Goal: Task Accomplishment & Management: Manage account settings

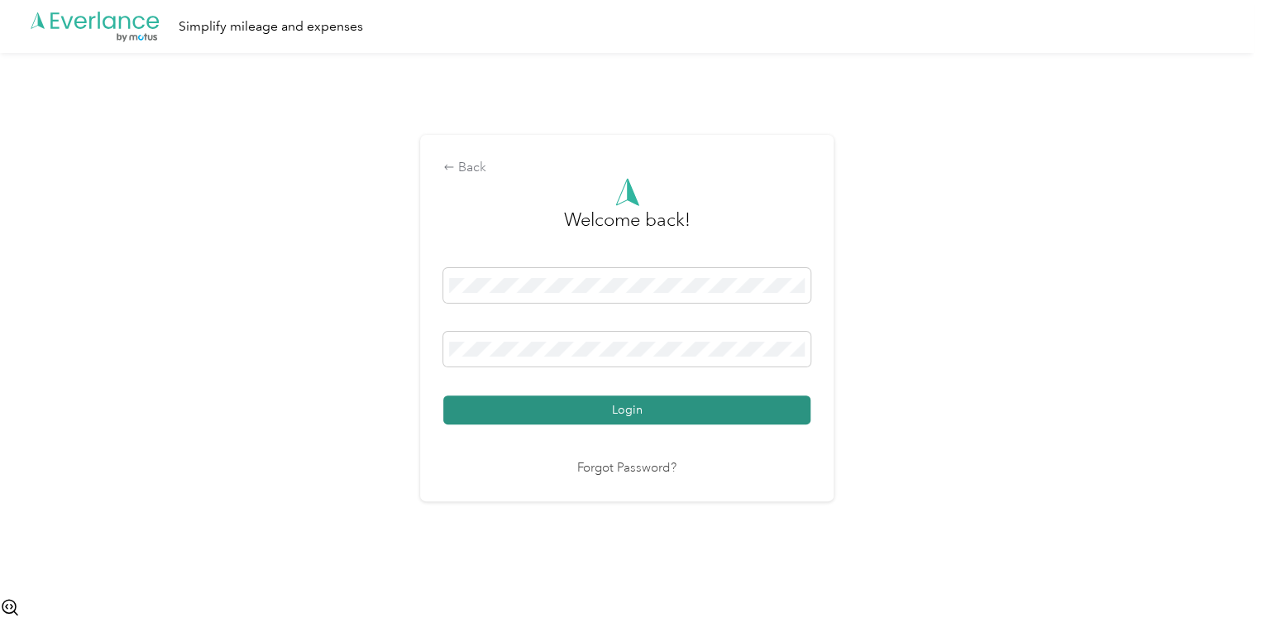
click at [691, 404] on button "Login" at bounding box center [626, 409] width 367 height 29
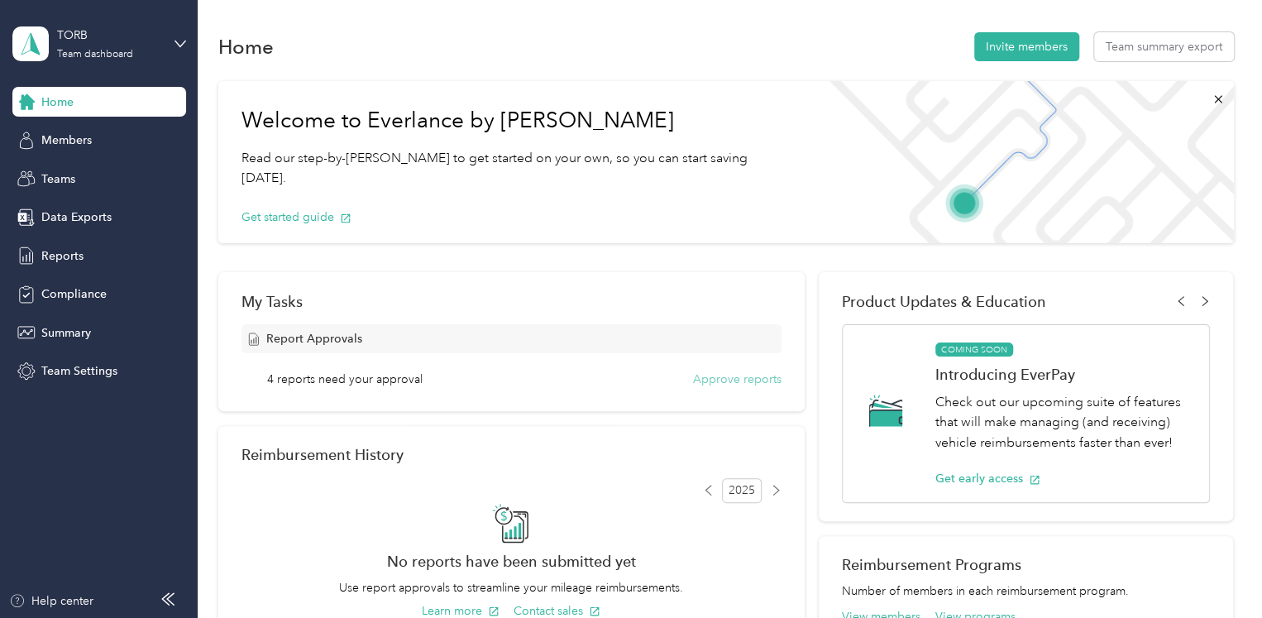
click at [731, 377] on button "Approve reports" at bounding box center [737, 378] width 88 height 17
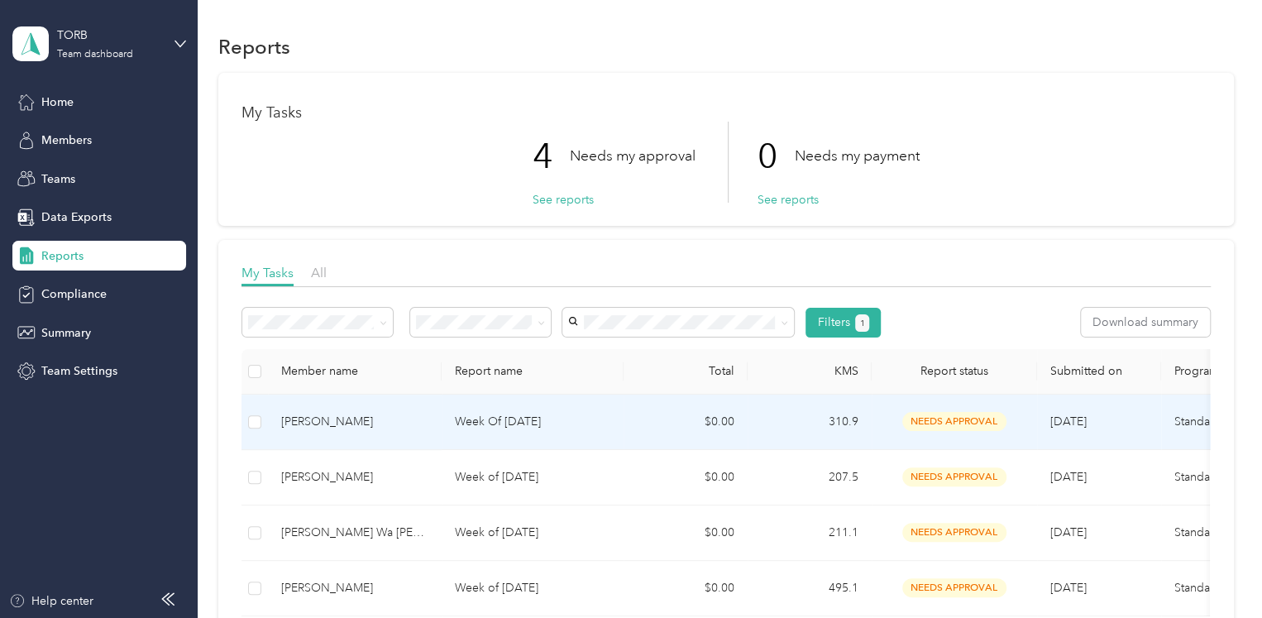
click at [536, 423] on p "Week Of [DATE]" at bounding box center [532, 422] width 155 height 18
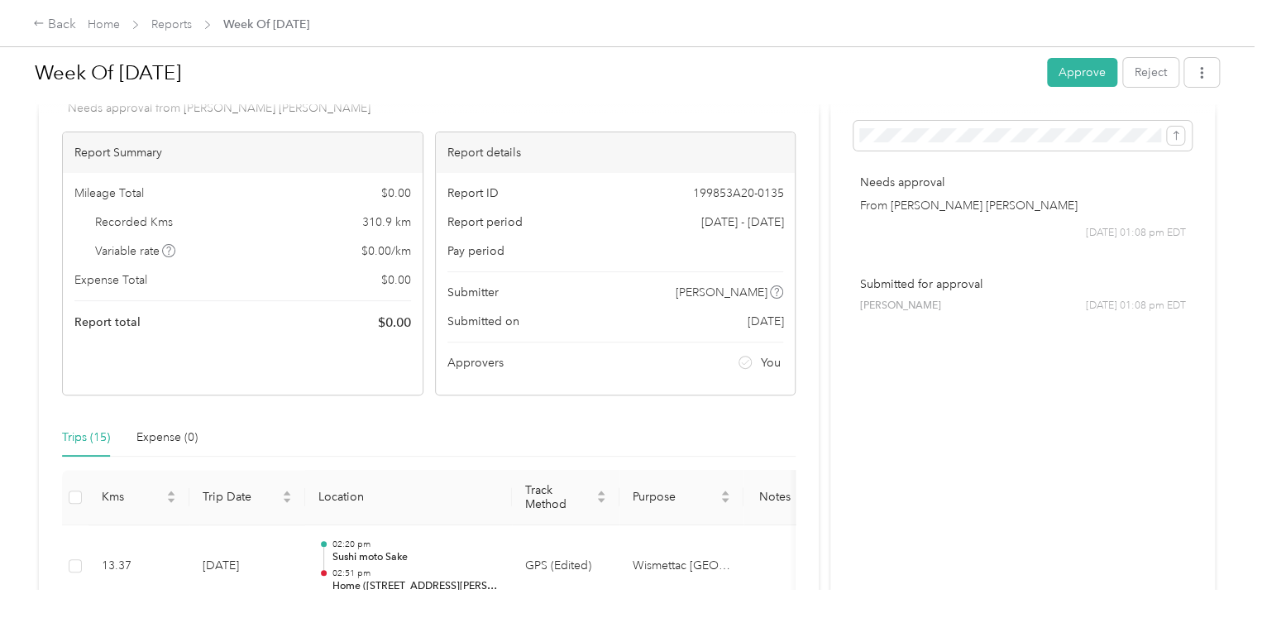
scroll to position [51, 0]
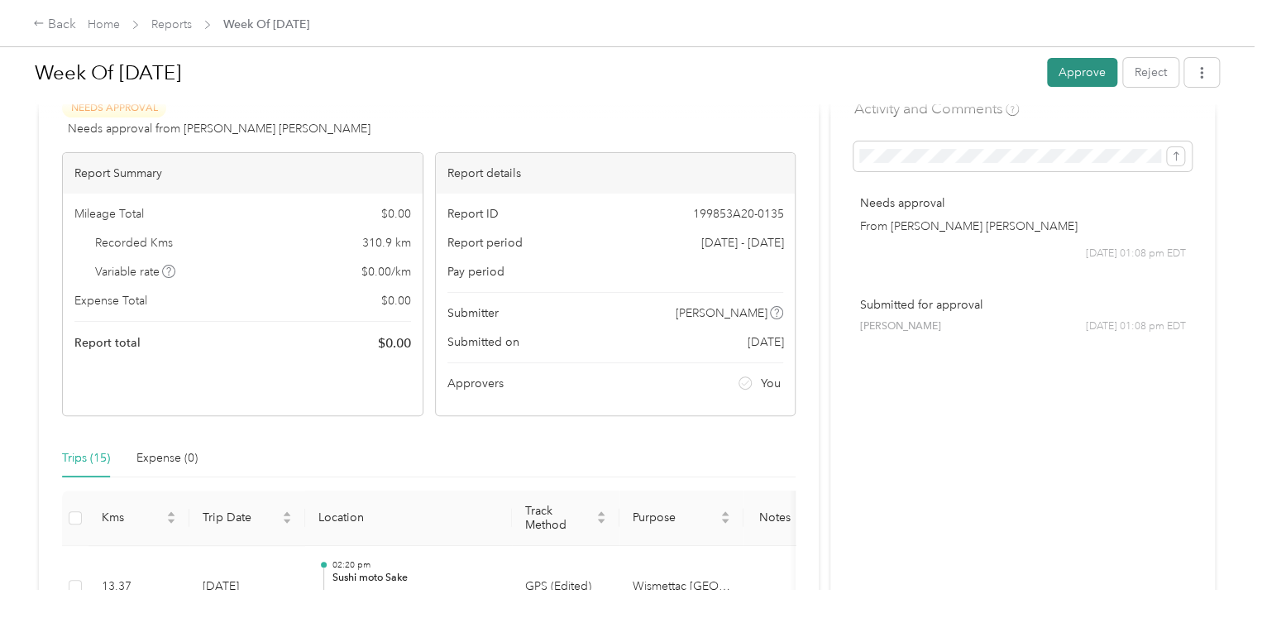
click at [1072, 72] on button "Approve" at bounding box center [1082, 72] width 70 height 29
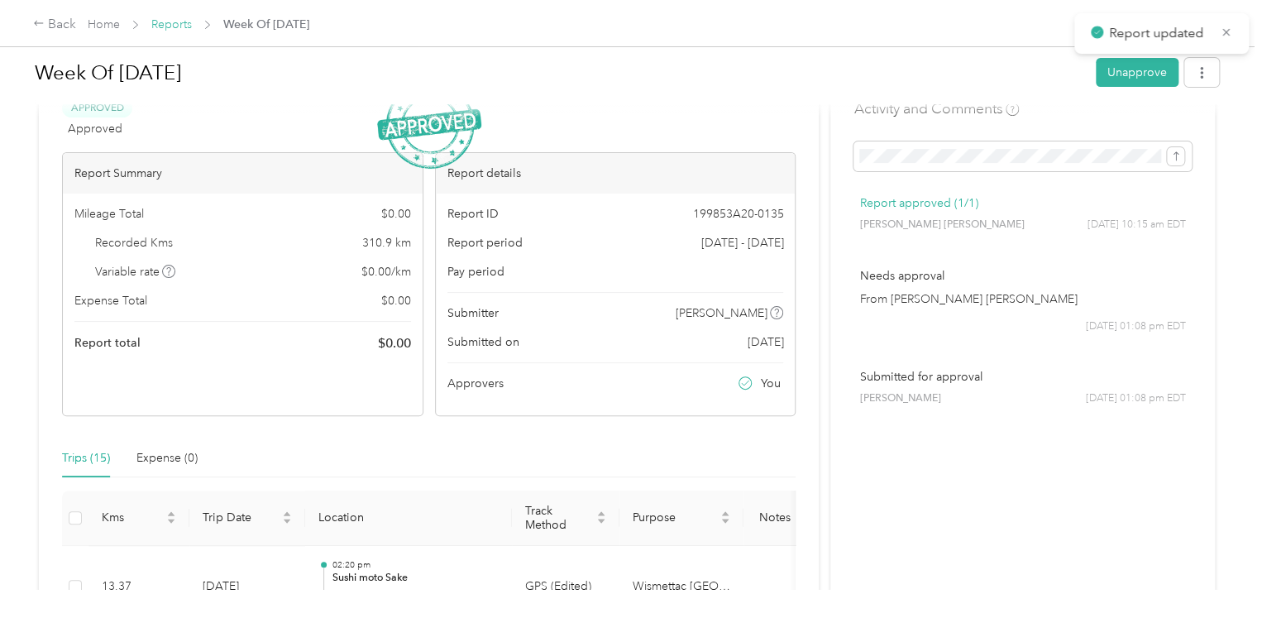
click at [168, 23] on link "Reports" at bounding box center [171, 24] width 41 height 14
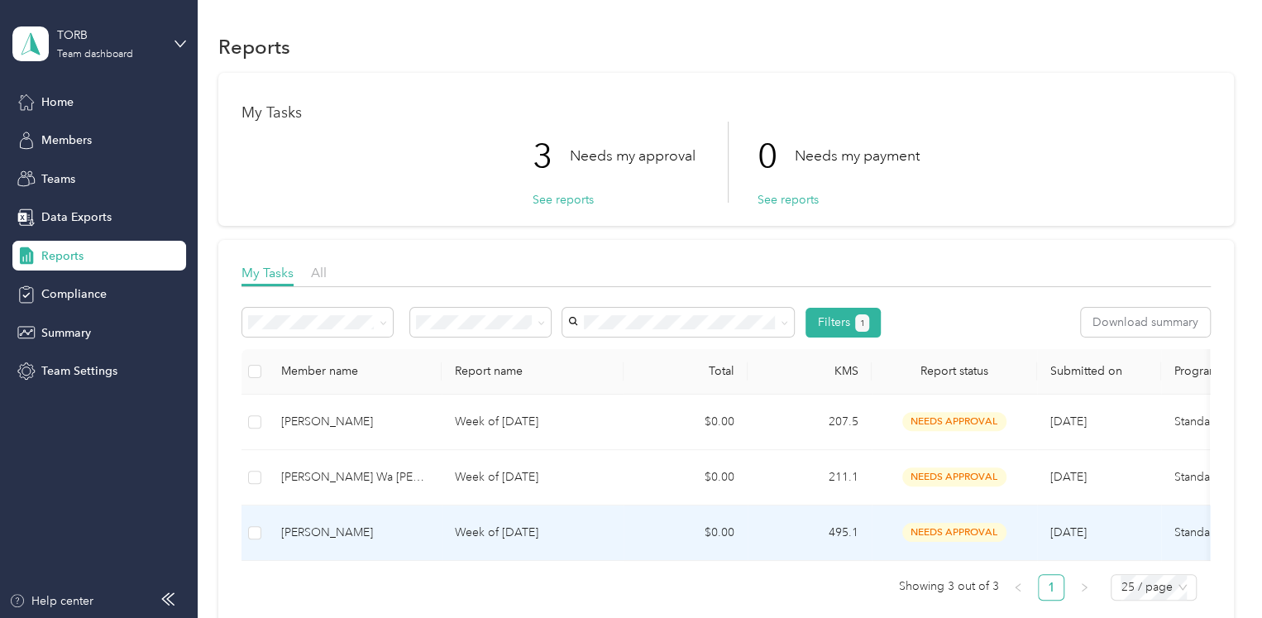
click at [549, 521] on td "Week of [DATE]" at bounding box center [533, 532] width 182 height 55
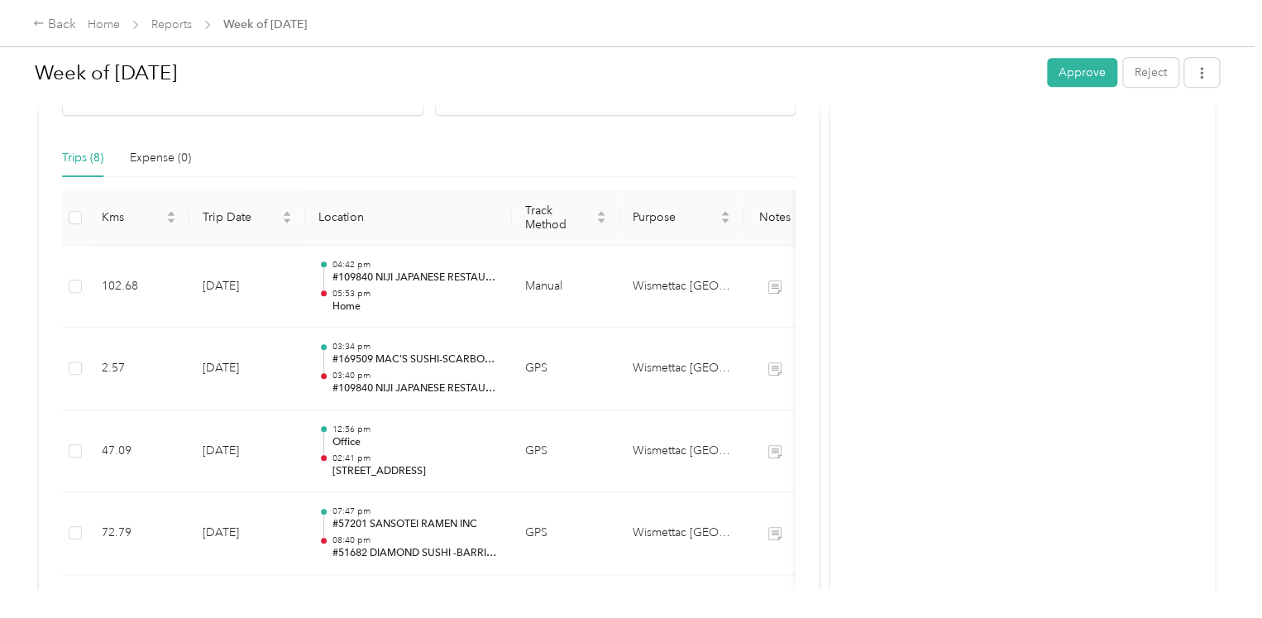
scroll to position [303, 0]
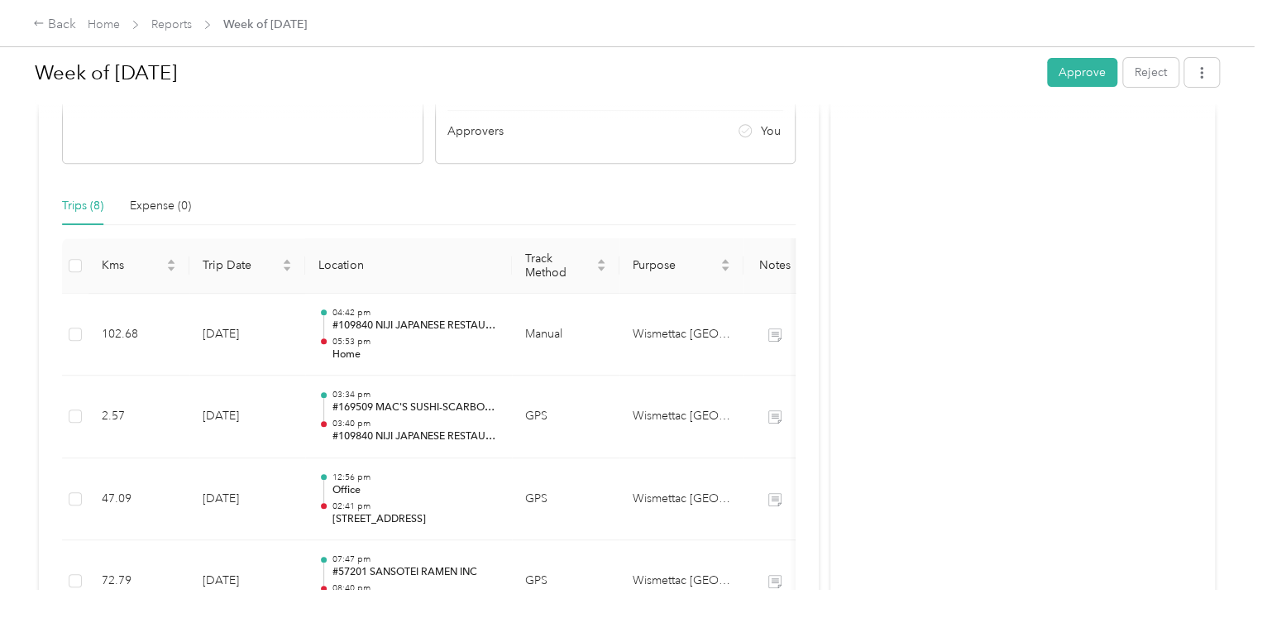
click at [873, 274] on div "Activity and Comments Needs approval From [PERSON_NAME] [PERSON_NAME] [DATE] 06…" at bounding box center [1022, 414] width 385 height 1182
click at [1055, 72] on button "Approve" at bounding box center [1082, 72] width 70 height 29
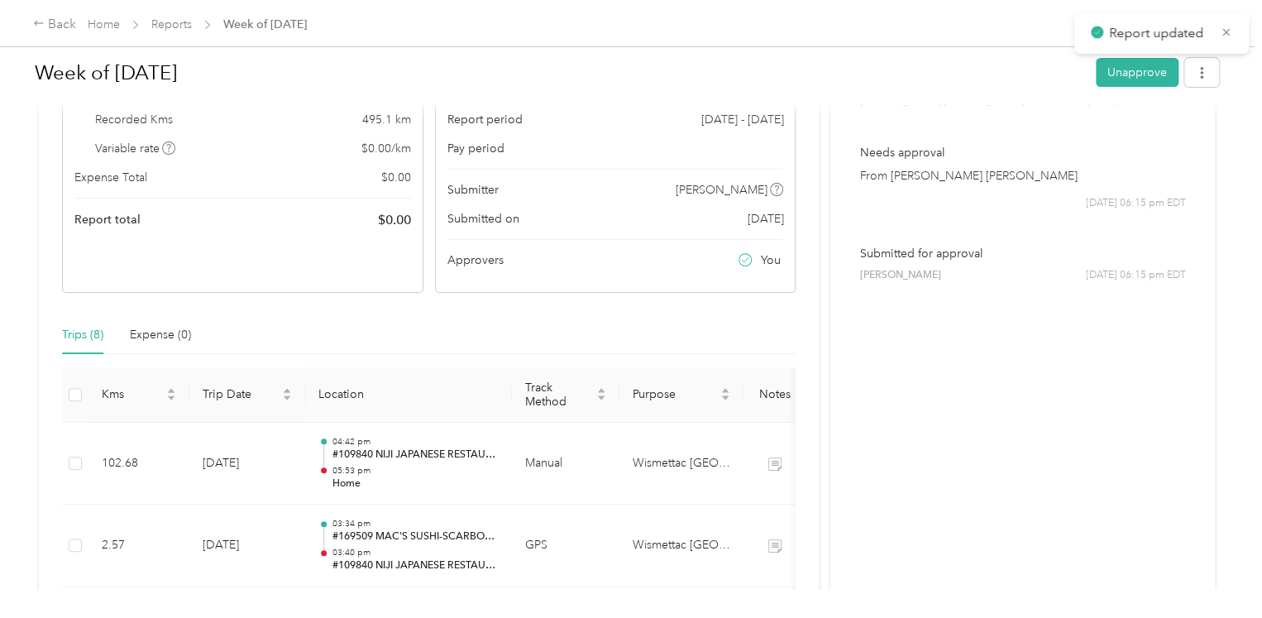
scroll to position [0, 0]
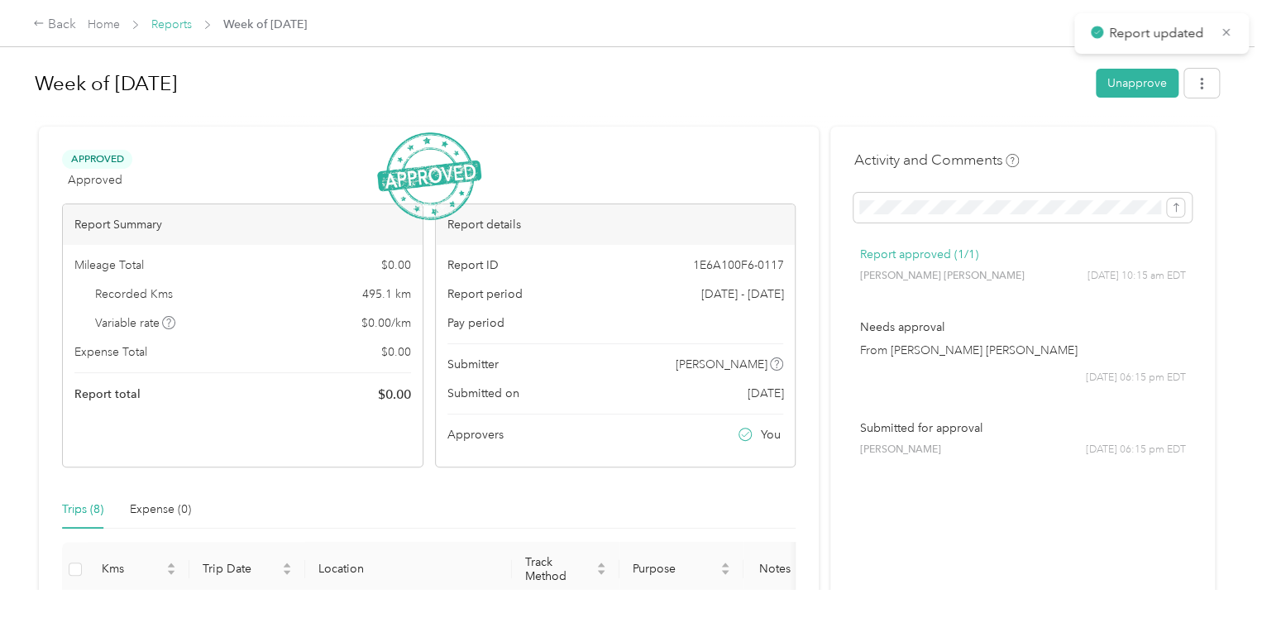
click at [161, 25] on link "Reports" at bounding box center [171, 24] width 41 height 14
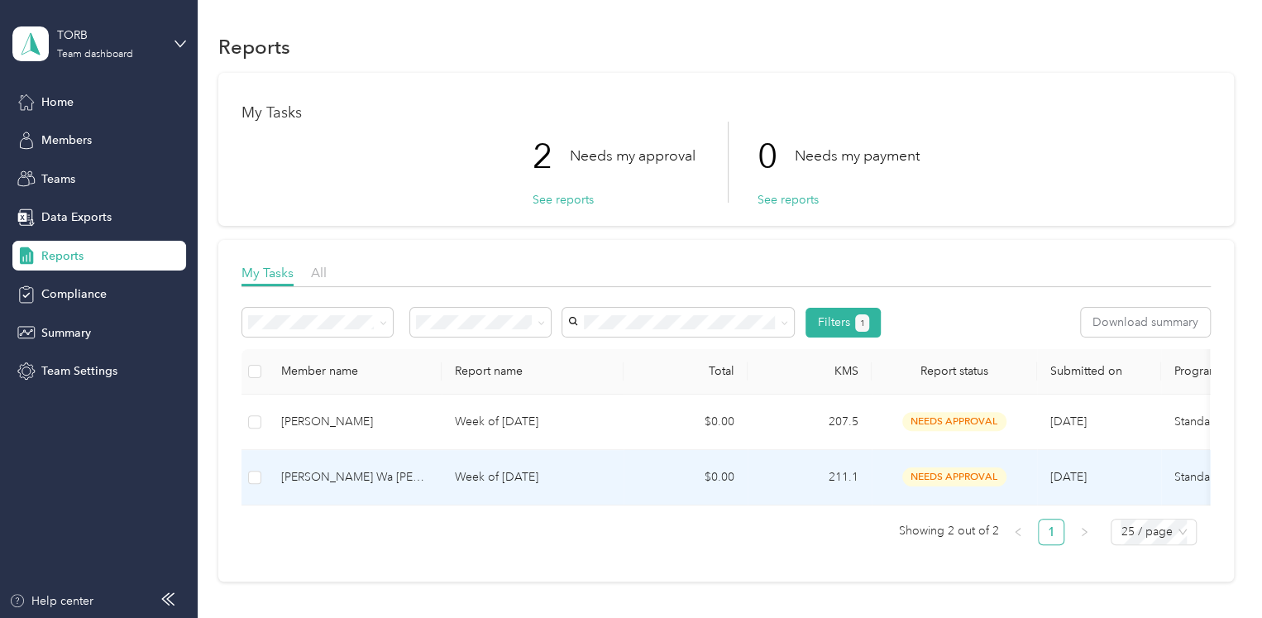
click at [526, 475] on p "Week of [DATE]" at bounding box center [532, 477] width 155 height 18
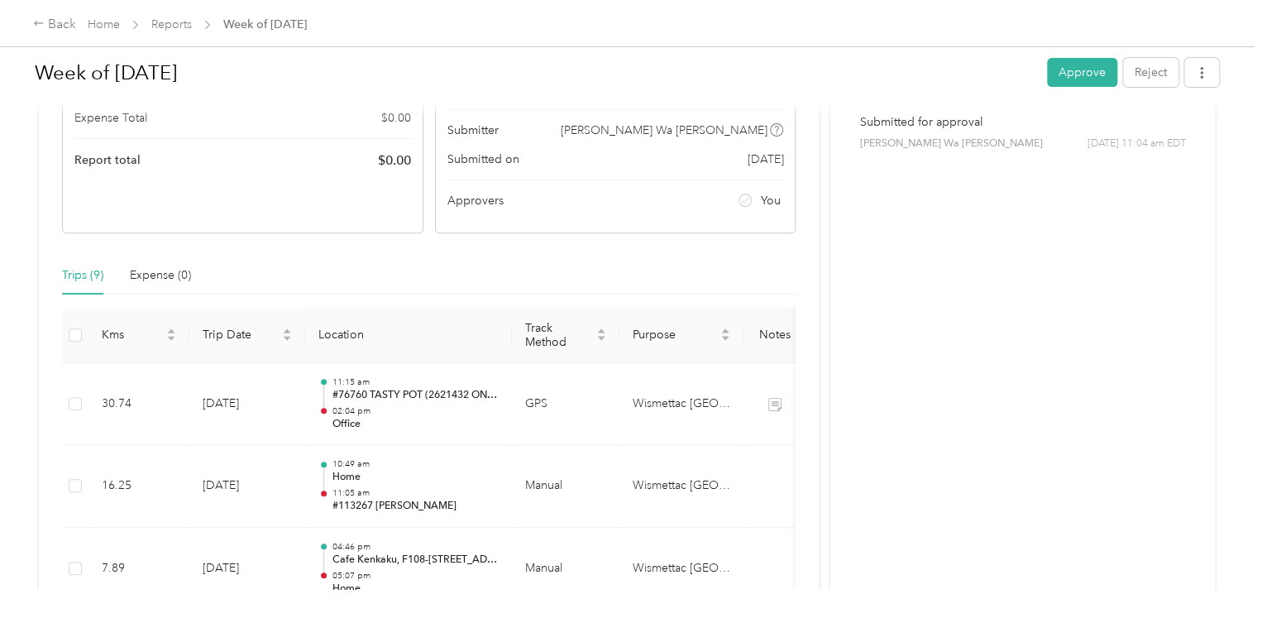
scroll to position [220, 0]
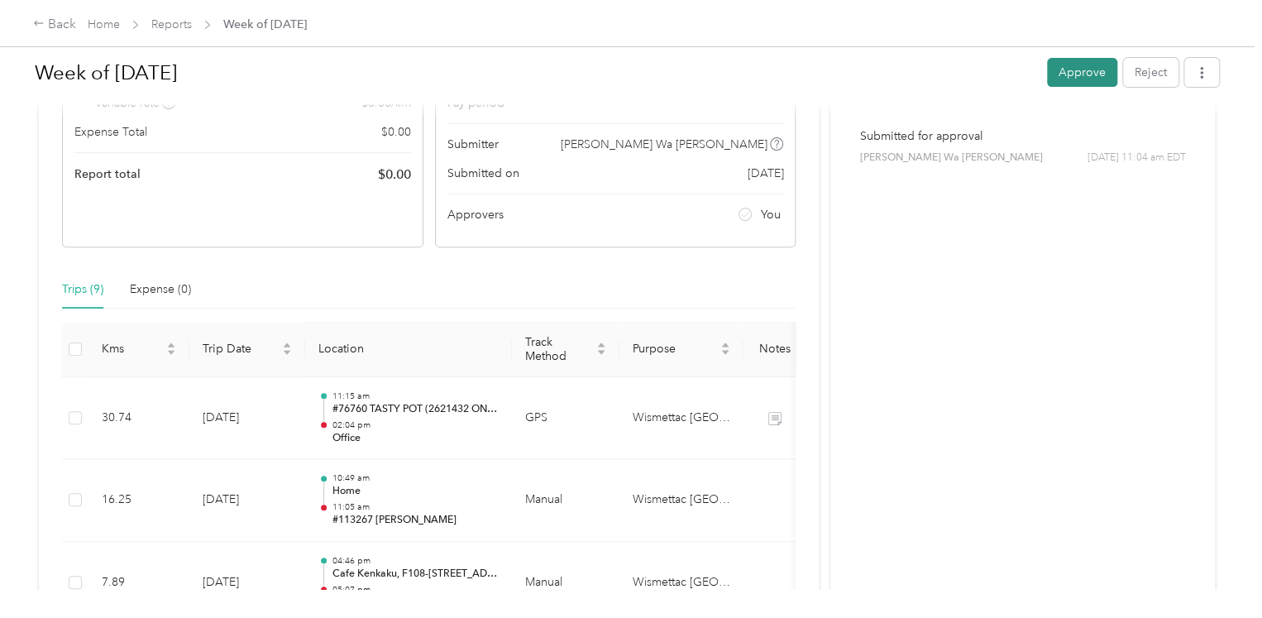
click at [1095, 71] on button "Approve" at bounding box center [1082, 72] width 70 height 29
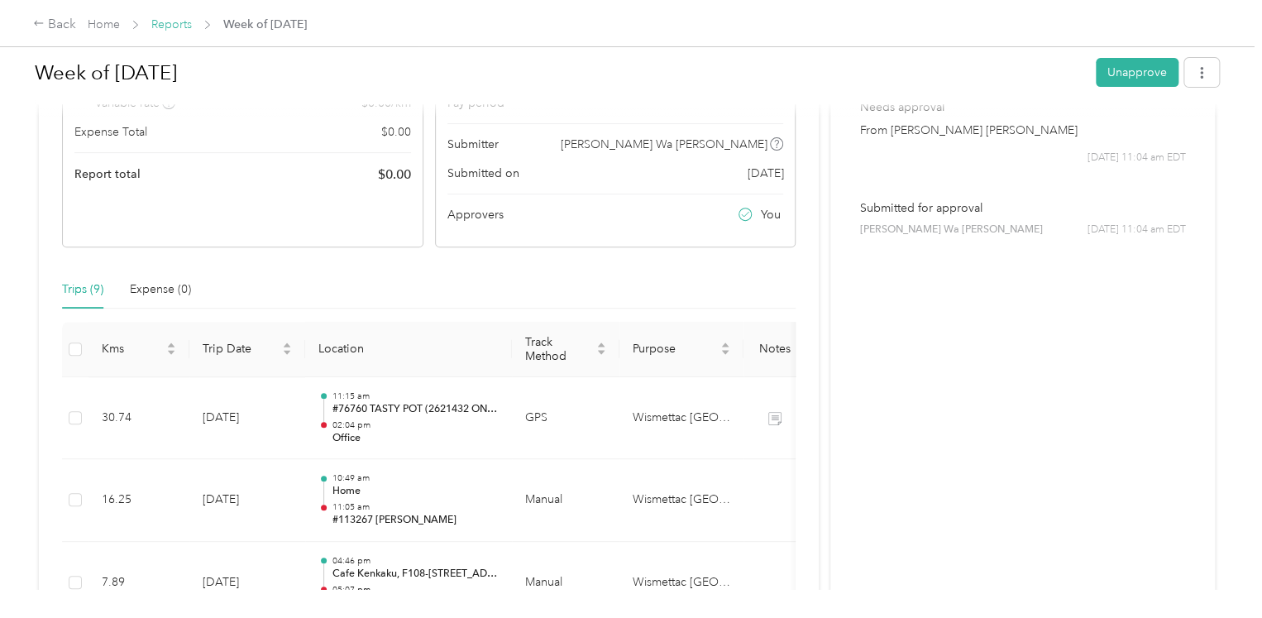
click at [167, 22] on link "Reports" at bounding box center [171, 24] width 41 height 14
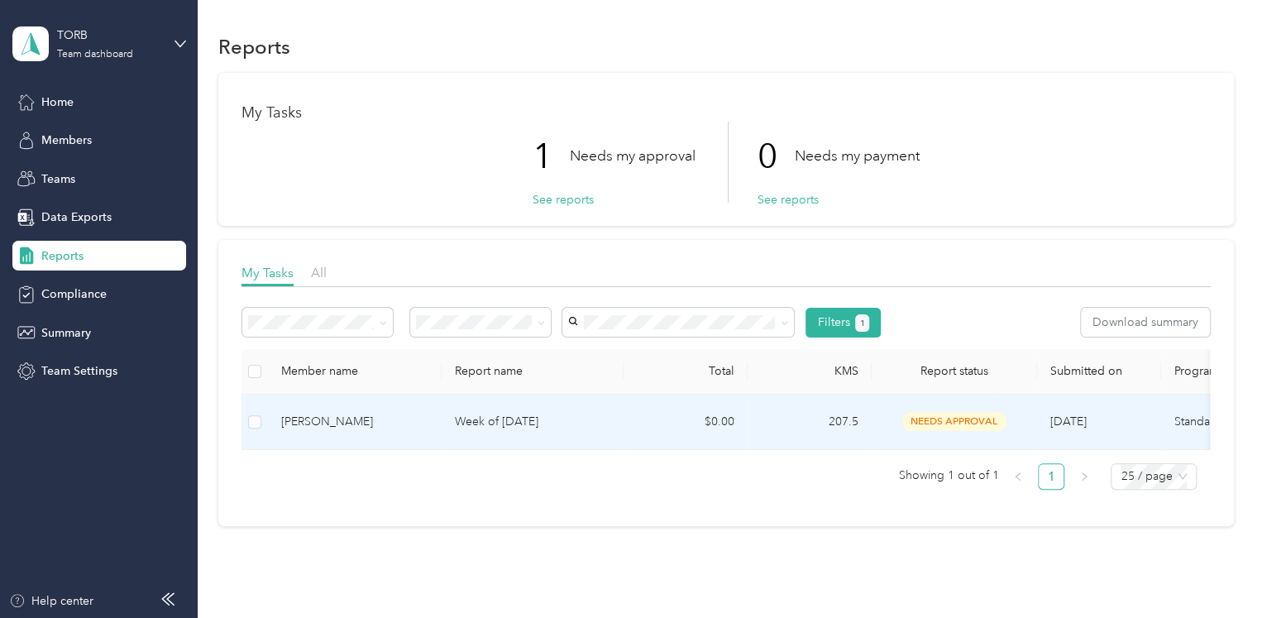
click at [509, 420] on p "Week of [DATE]" at bounding box center [532, 422] width 155 height 18
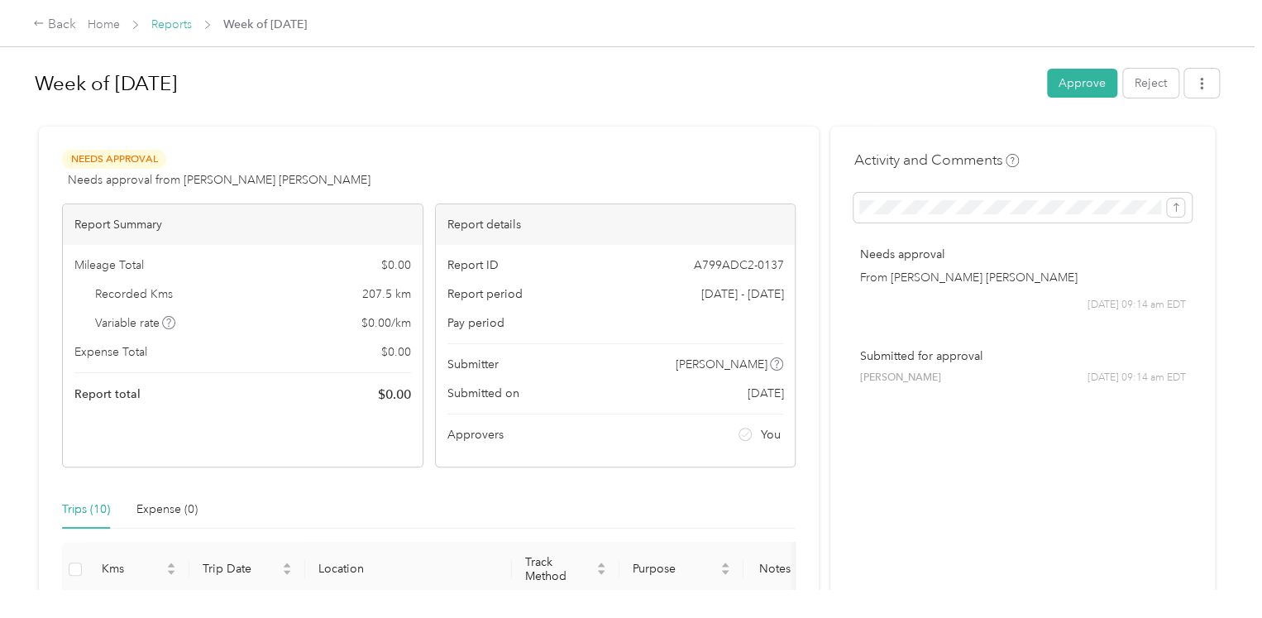
click at [156, 26] on link "Reports" at bounding box center [171, 24] width 41 height 14
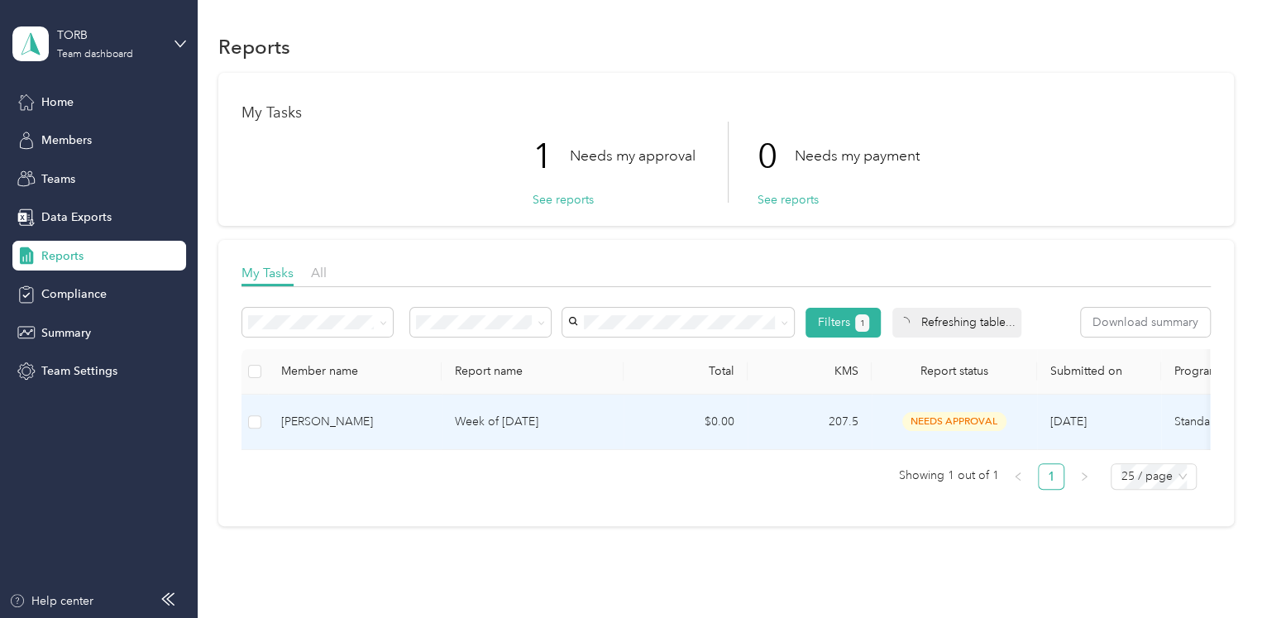
click at [511, 423] on p "Week of [DATE]" at bounding box center [532, 422] width 155 height 18
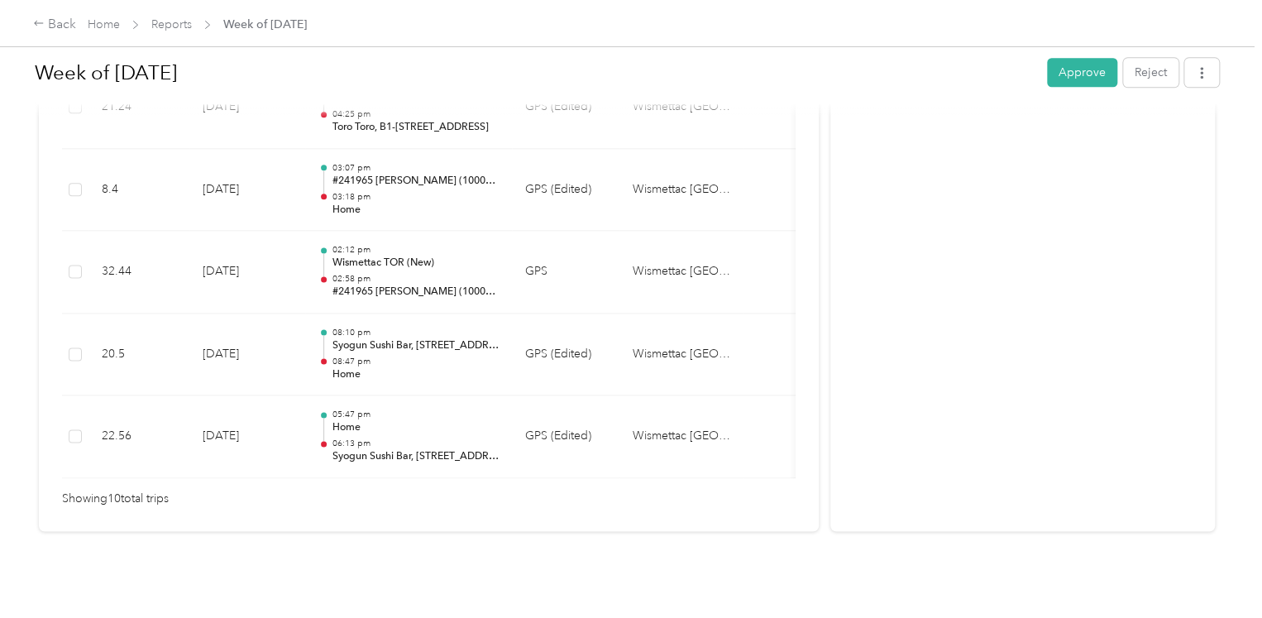
scroll to position [963, 0]
click at [1076, 74] on button "Approve" at bounding box center [1082, 72] width 70 height 29
click at [163, 29] on link "Reports" at bounding box center [171, 24] width 41 height 14
